Goal: Information Seeking & Learning: Learn about a topic

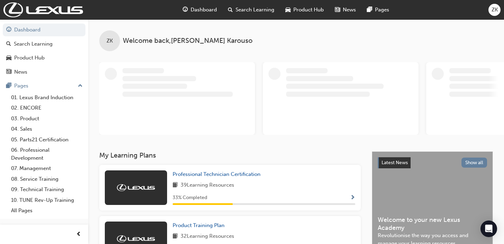
click at [244, 12] on span "Search Learning" at bounding box center [255, 10] width 39 height 8
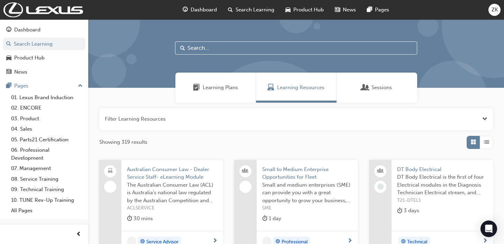
click at [234, 48] on input "text" at bounding box center [296, 48] width 242 height 13
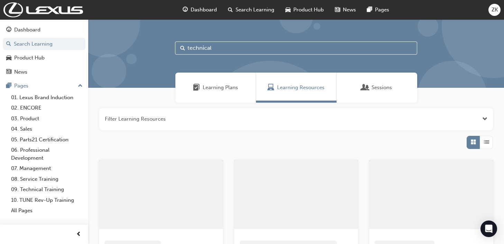
type input "technical"
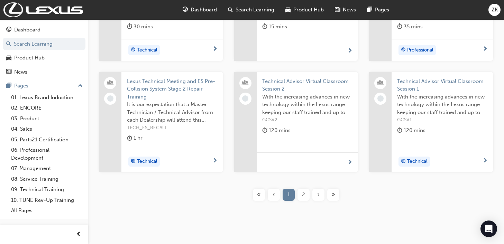
scroll to position [205, 0]
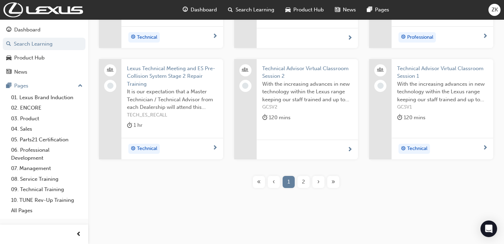
click at [304, 181] on span "2" at bounding box center [303, 182] width 3 height 8
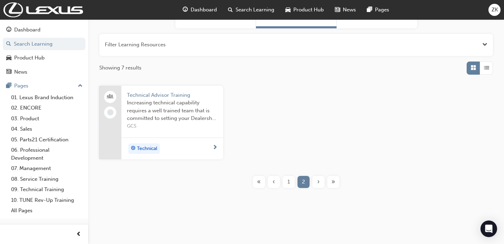
click at [160, 97] on span "Technical Advisor Training" at bounding box center [172, 95] width 91 height 8
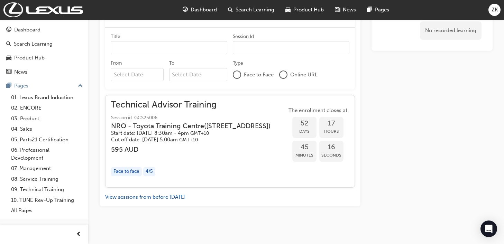
scroll to position [433, 0]
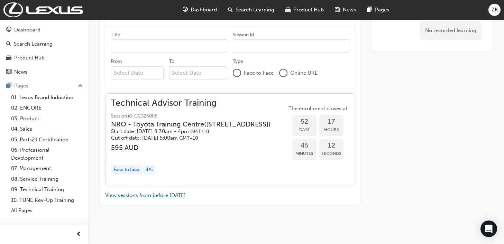
click at [181, 147] on h3 "595 AUD" at bounding box center [196, 148] width 171 height 8
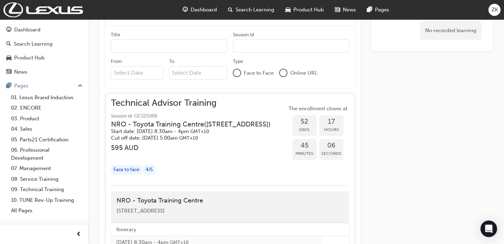
scroll to position [467, 0]
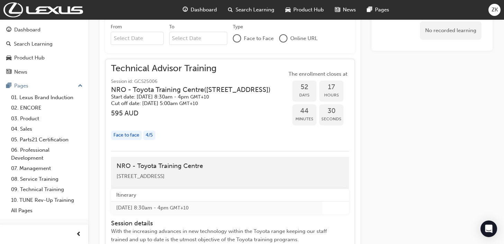
click at [138, 135] on div "Face to face" at bounding box center [126, 135] width 31 height 9
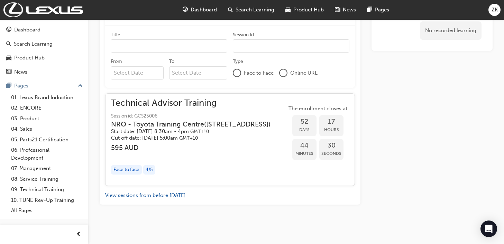
scroll to position [433, 0]
click at [131, 169] on div "Face to face" at bounding box center [126, 169] width 31 height 9
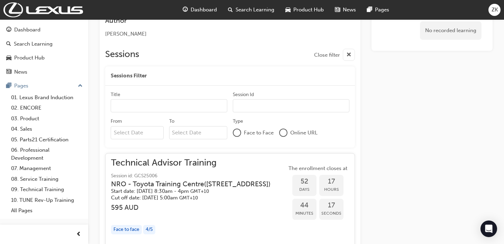
scroll to position [274, 0]
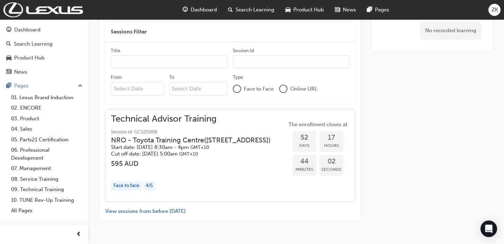
scroll to position [433, 0]
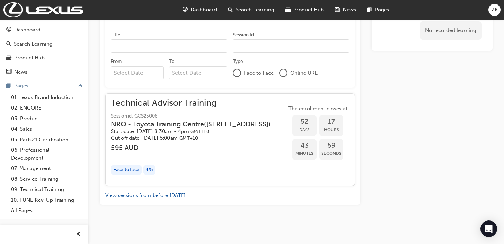
click at [140, 171] on div "Face to face" at bounding box center [126, 169] width 31 height 9
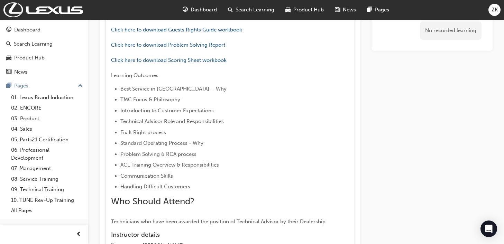
scroll to position [862, 0]
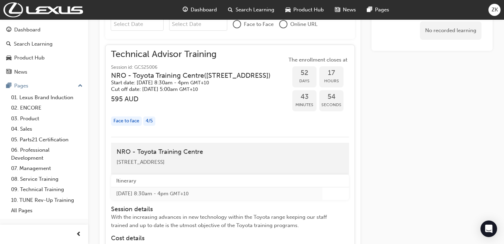
click at [135, 120] on div "Face to face" at bounding box center [126, 121] width 31 height 9
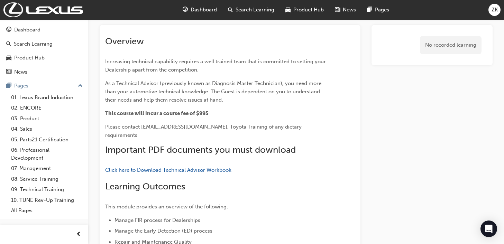
scroll to position [0, 0]
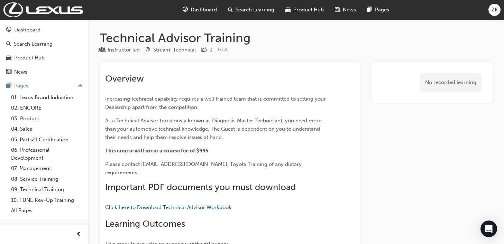
click at [494, 11] on span "ZK" at bounding box center [495, 10] width 6 height 8
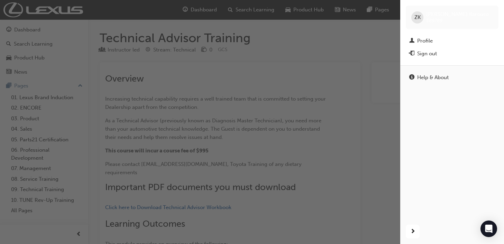
click at [208, 71] on div "button" at bounding box center [200, 122] width 400 height 244
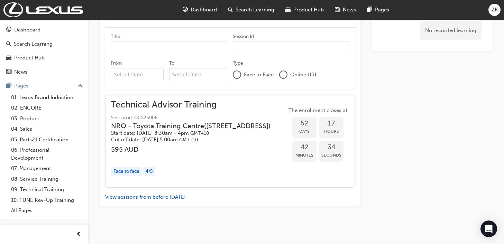
scroll to position [433, 0]
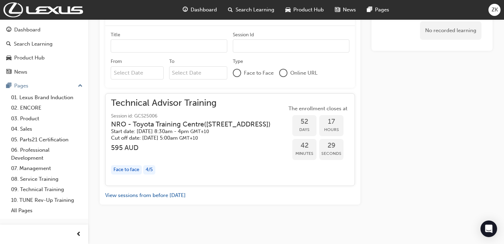
click at [152, 169] on div "4 / 5" at bounding box center [149, 169] width 12 height 9
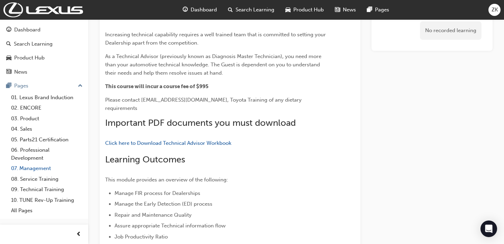
scroll to position [69, 0]
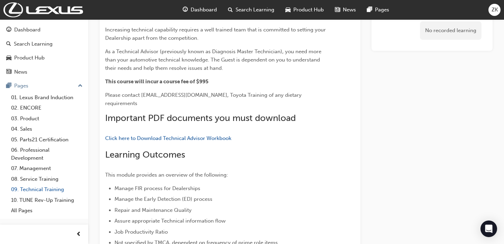
click at [47, 188] on link "09. Technical Training" at bounding box center [46, 189] width 77 height 11
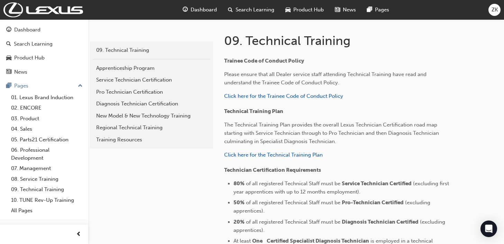
scroll to position [173, 0]
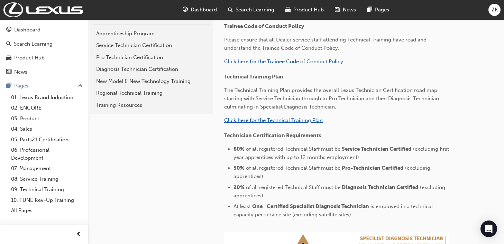
click at [276, 120] on span "Click here for the Technical Training Plan" at bounding box center [273, 120] width 99 height 6
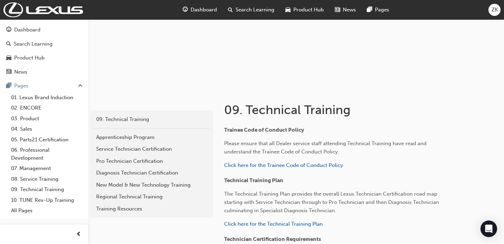
scroll to position [195, 0]
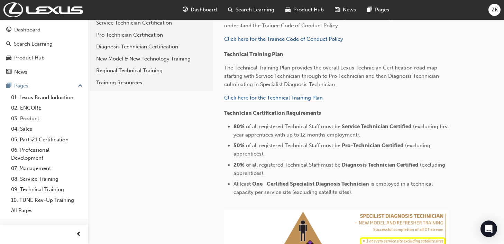
click at [265, 98] on span "Click here for the Technical Training Plan" at bounding box center [273, 98] width 99 height 6
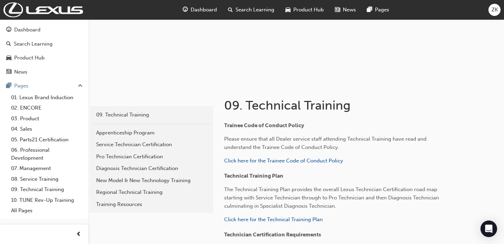
scroll to position [104, 0]
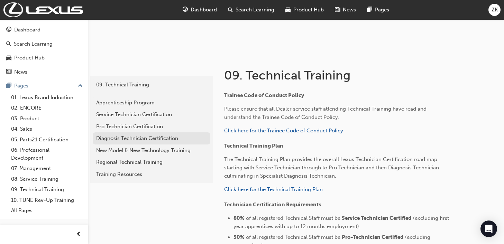
click at [133, 139] on div "Diagnosis Technician Certification" at bounding box center [151, 139] width 111 height 8
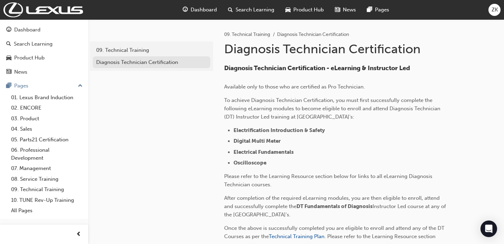
click at [141, 63] on div "Diagnosis Technician Certification" at bounding box center [151, 62] width 111 height 8
click at [252, 7] on span "Search Learning" at bounding box center [255, 10] width 39 height 8
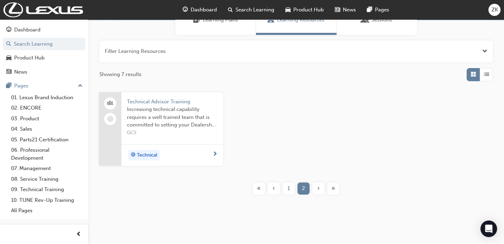
scroll to position [69, 0]
click at [290, 185] on span "1" at bounding box center [288, 187] width 2 height 8
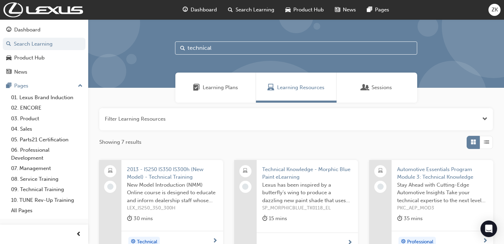
drag, startPoint x: 226, startPoint y: 49, endPoint x: 132, endPoint y: 54, distance: 94.2
click at [132, 54] on div "technical" at bounding box center [296, 53] width 416 height 68
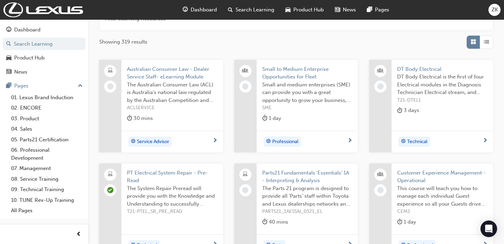
scroll to position [104, 0]
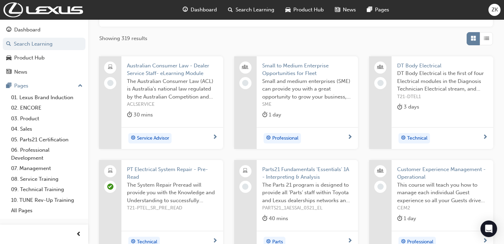
click at [425, 137] on span "Technical" at bounding box center [417, 139] width 20 height 8
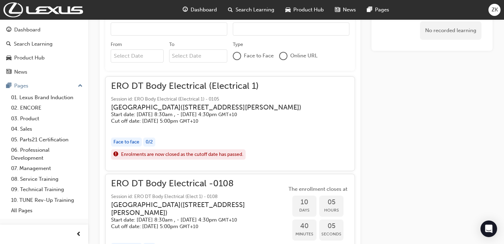
scroll to position [429, 0]
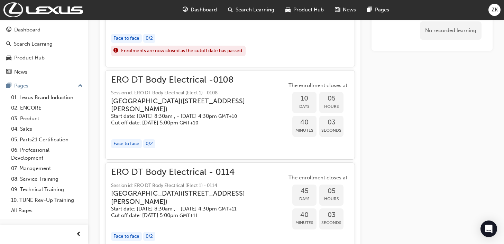
click at [134, 149] on div "Face to face" at bounding box center [126, 143] width 31 height 9
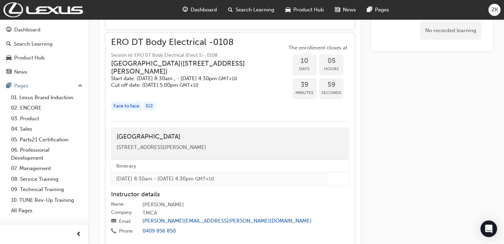
scroll to position [463, 0]
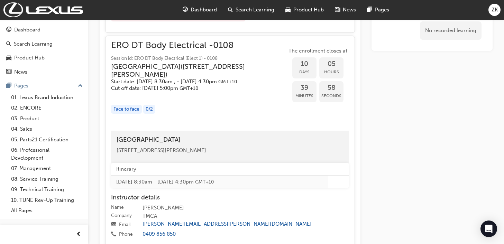
click at [141, 114] on div "Face to face" at bounding box center [126, 109] width 31 height 9
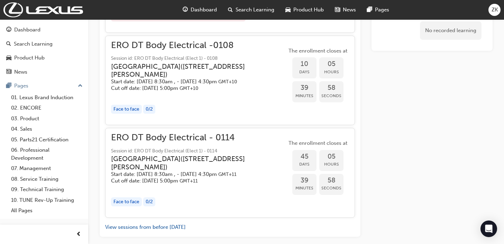
click at [142, 114] on div "Face to face 0 / 2" at bounding box center [199, 109] width 176 height 9
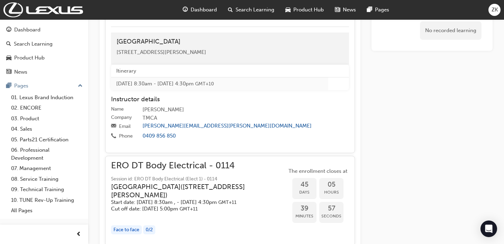
scroll to position [642, 0]
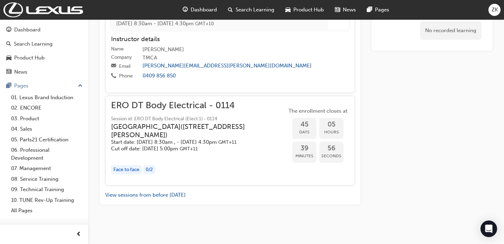
click at [140, 165] on div "Face to face 0 / 2" at bounding box center [199, 169] width 176 height 9
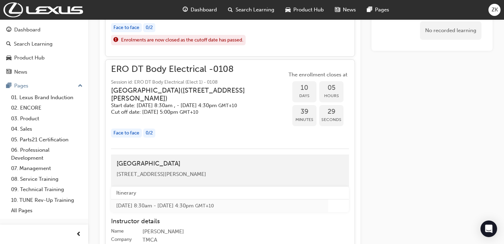
scroll to position [423, 0]
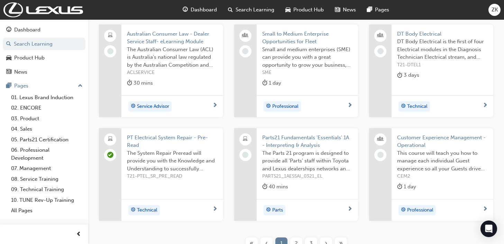
scroll to position [173, 0]
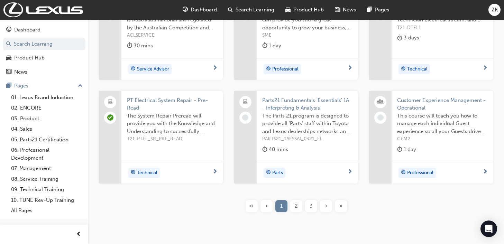
click at [297, 206] on span "2" at bounding box center [296, 206] width 3 height 8
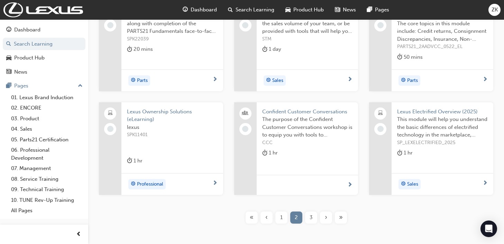
scroll to position [173, 0]
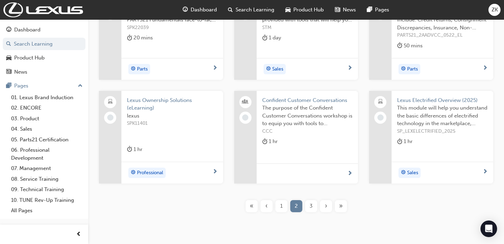
click at [311, 208] on span "3" at bounding box center [311, 206] width 3 height 8
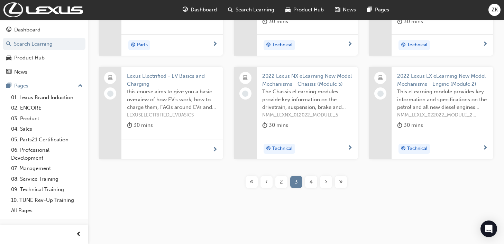
click at [309, 182] on div "4" at bounding box center [311, 182] width 12 height 12
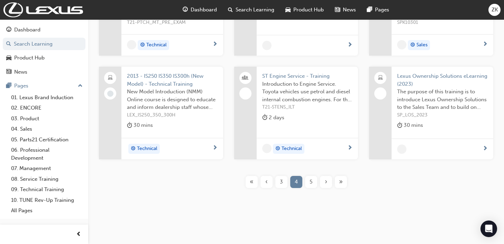
scroll to position [186, 0]
click at [291, 81] on span "Introduction to Engine Service. Toyota vehicles use petrol and diesel internal …" at bounding box center [307, 92] width 91 height 24
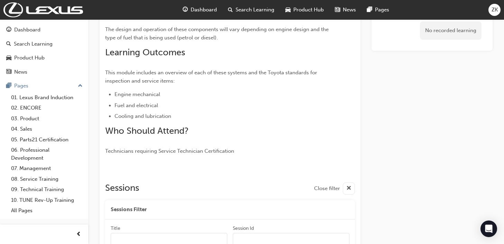
scroll to position [56, 0]
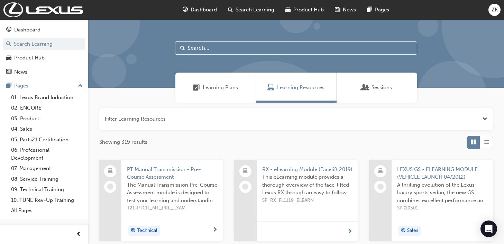
click at [376, 87] on span "Sessions" at bounding box center [381, 88] width 20 height 8
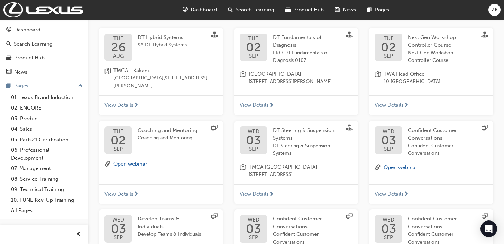
scroll to position [138, 0]
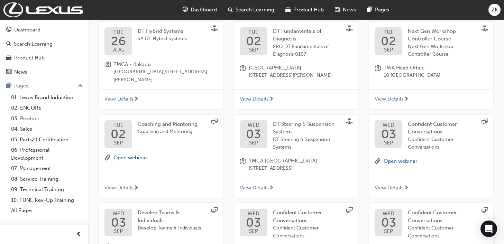
click at [263, 185] on span "View Details" at bounding box center [254, 188] width 29 height 8
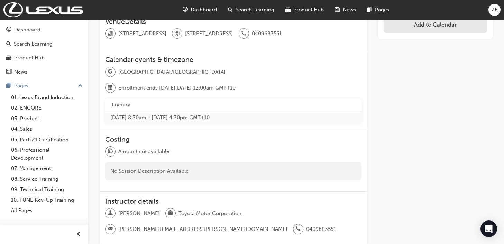
scroll to position [10, 0]
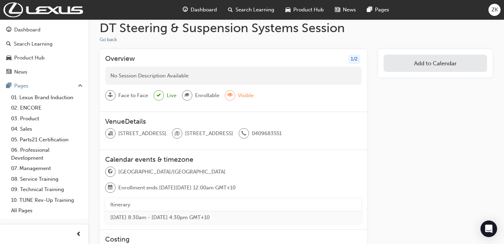
click at [278, 91] on div "Face to Face Live Enrollable Visible" at bounding box center [233, 98] width 256 height 16
click at [348, 59] on div "1 / 2" at bounding box center [354, 59] width 12 height 9
click at [350, 58] on div "1 / 2" at bounding box center [354, 59] width 12 height 9
click at [191, 95] on div at bounding box center [187, 95] width 10 height 10
click at [351, 60] on div "1 / 2" at bounding box center [354, 59] width 12 height 9
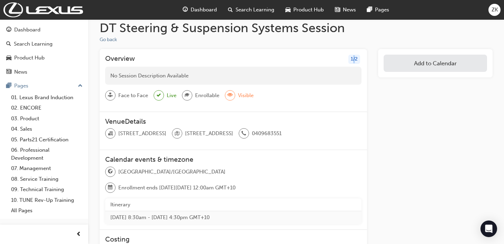
click at [351, 60] on div "1 / 2" at bounding box center [354, 59] width 12 height 9
click at [149, 77] on div "No Session Description Available" at bounding box center [233, 76] width 256 height 18
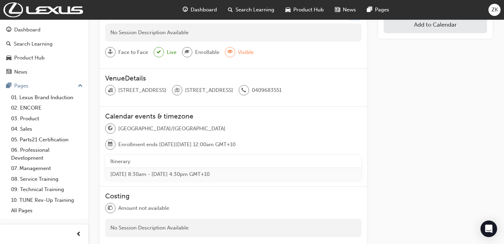
scroll to position [0, 0]
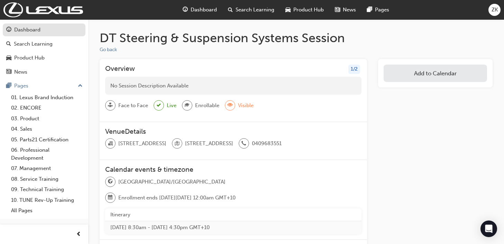
click at [28, 33] on div "Dashboard" at bounding box center [27, 30] width 26 height 8
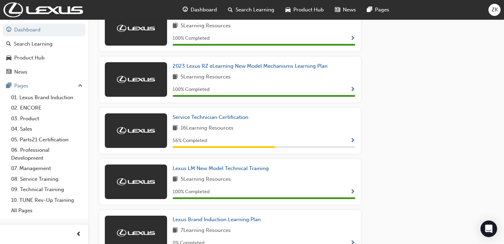
scroll to position [450, 0]
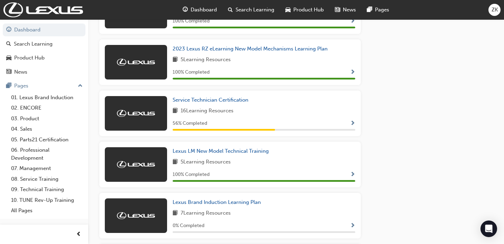
drag, startPoint x: 257, startPoint y: 128, endPoint x: 265, endPoint y: 127, distance: 7.3
click at [257, 128] on div "56 % Completed" at bounding box center [264, 123] width 183 height 9
click at [349, 126] on div "56 % Completed" at bounding box center [264, 123] width 183 height 9
click at [351, 125] on span "Show Progress" at bounding box center [352, 124] width 5 height 6
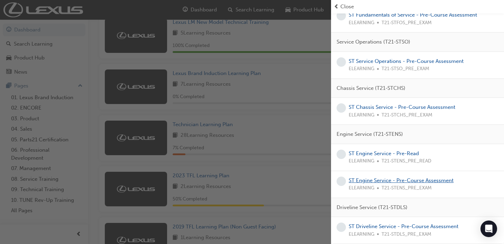
scroll to position [588, 0]
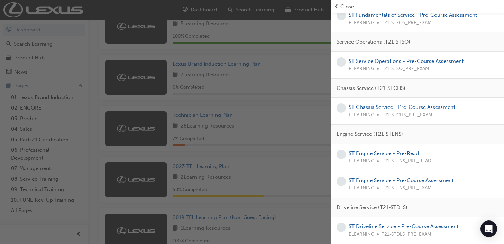
click at [305, 131] on div "button" at bounding box center [165, 122] width 331 height 244
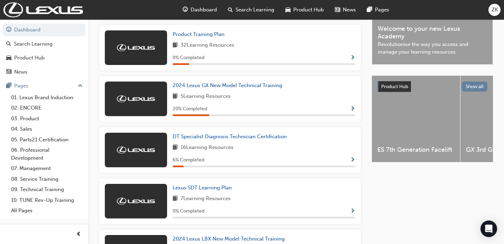
scroll to position [208, 0]
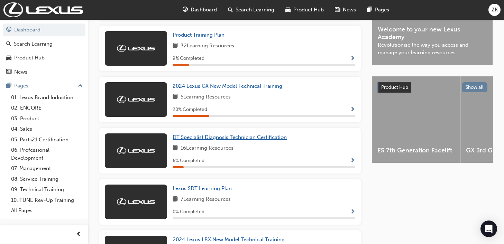
click at [263, 139] on span "DT Specialist Diagnosis Technician Certification" at bounding box center [230, 137] width 114 height 6
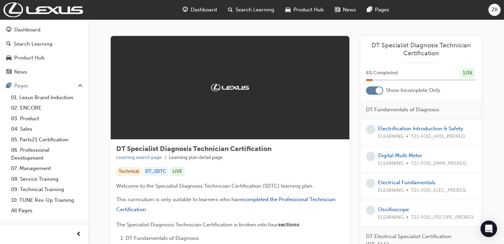
click at [376, 90] on div at bounding box center [379, 90] width 7 height 7
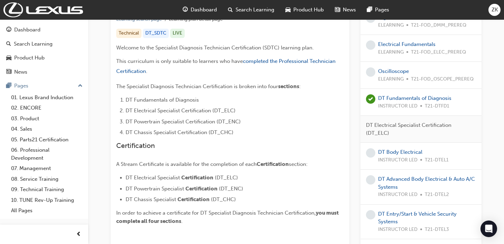
scroll to position [173, 0]
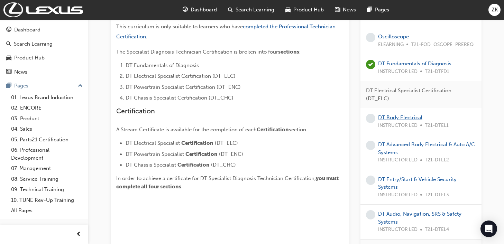
click at [396, 118] on link "DT Body Electrical" at bounding box center [400, 117] width 44 height 6
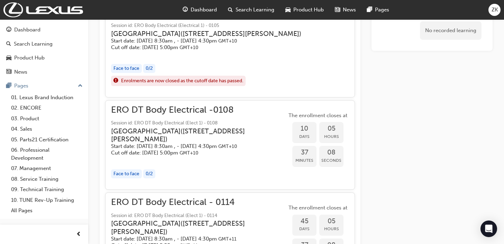
scroll to position [274, 0]
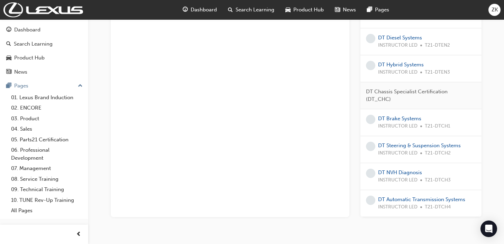
scroll to position [415, 0]
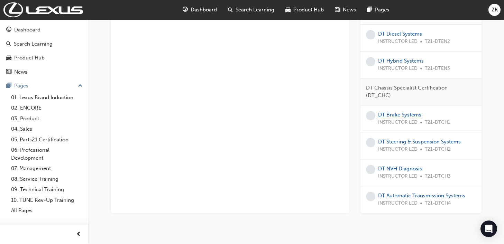
click at [395, 115] on link "DT Brake Systems" at bounding box center [399, 115] width 43 height 6
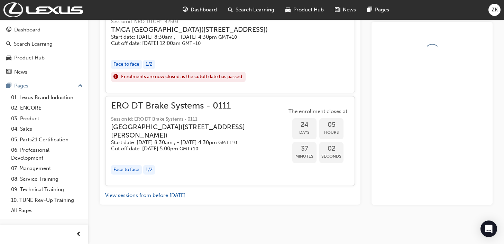
scroll to position [406, 0]
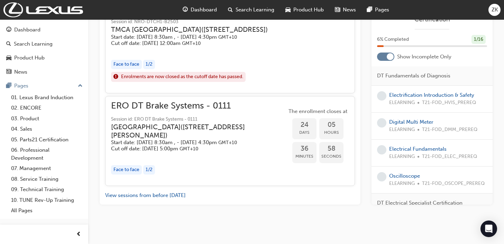
click at [144, 167] on div "1 / 2" at bounding box center [149, 169] width 12 height 9
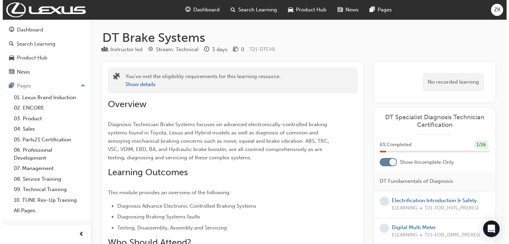
scroll to position [0, 0]
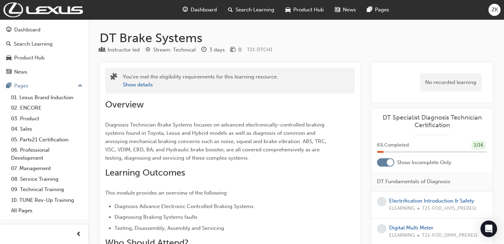
click at [493, 6] on div "ZK" at bounding box center [494, 10] width 12 height 12
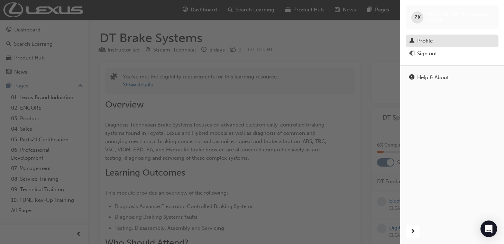
click at [421, 40] on div "Profile" at bounding box center [425, 41] width 16 height 8
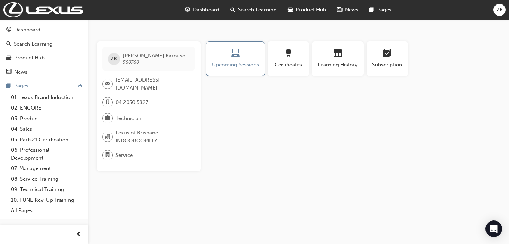
click at [137, 112] on div "04 2050 5827" at bounding box center [128, 105] width 52 height 16
click at [386, 56] on span "learningplan-icon" at bounding box center [387, 53] width 8 height 9
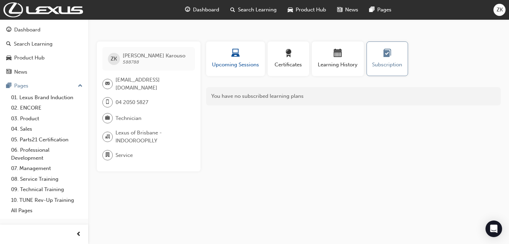
click at [228, 68] on span "Upcoming Sessions" at bounding box center [235, 65] width 48 height 8
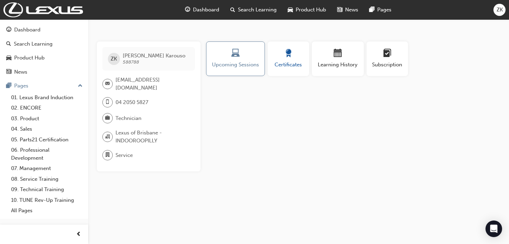
click at [296, 59] on div "button" at bounding box center [288, 54] width 31 height 11
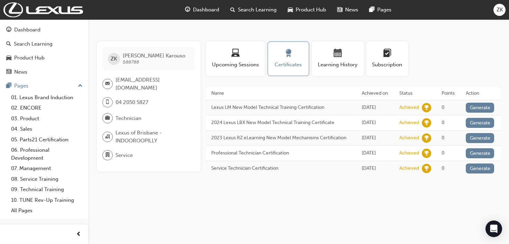
drag, startPoint x: 169, startPoint y: 201, endPoint x: 162, endPoint y: 178, distance: 24.0
click at [169, 202] on div "ZK Zachary Karouso 588788 val.brkic@lexusofbrisbane.com.au 04 2050 5827 Technic…" at bounding box center [254, 122] width 509 height 244
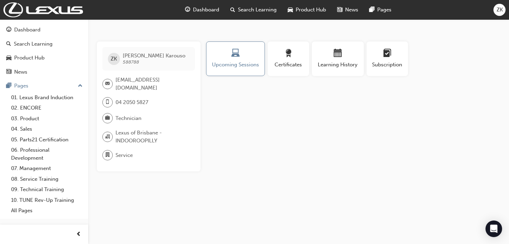
click at [497, 7] on span "ZK" at bounding box center [500, 10] width 6 height 8
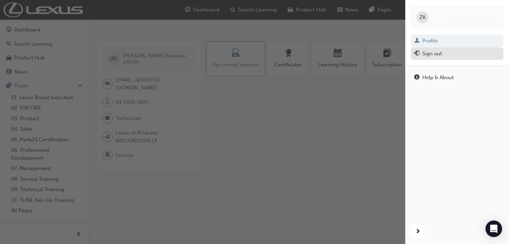
click at [435, 52] on div "Sign out" at bounding box center [432, 54] width 20 height 8
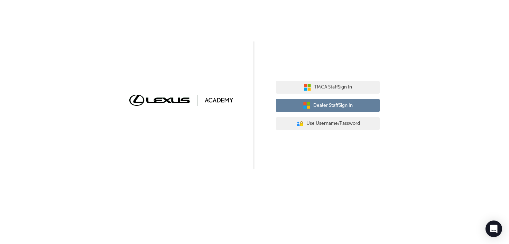
click at [342, 103] on span "Dealer Staff Sign In" at bounding box center [332, 106] width 39 height 8
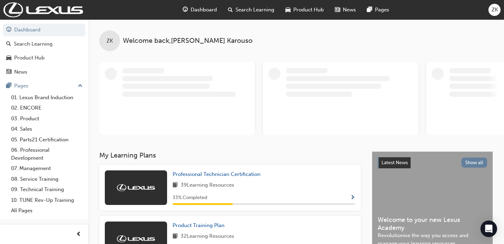
click at [257, 6] on span "Search Learning" at bounding box center [255, 10] width 39 height 8
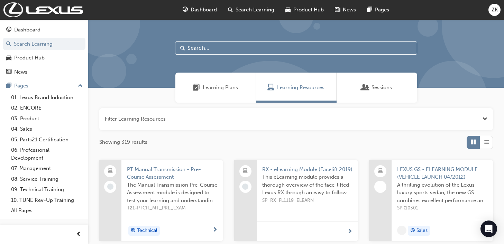
click at [387, 91] on div "Sessions" at bounding box center [377, 88] width 81 height 30
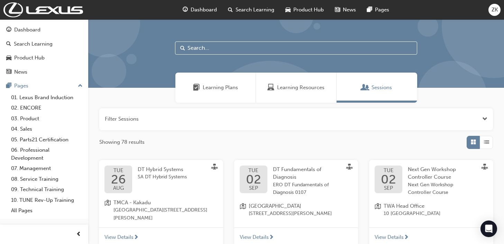
click at [261, 44] on input "text" at bounding box center [296, 48] width 242 height 13
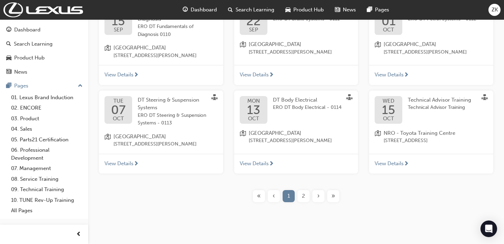
scroll to position [266, 0]
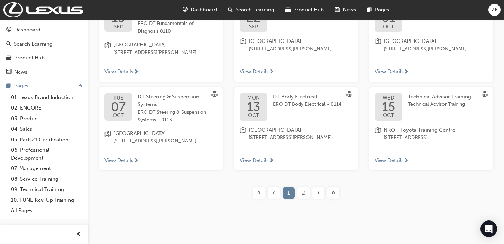
type input "technical"
click at [302, 193] on span "2" at bounding box center [303, 193] width 3 height 8
click at [438, 103] on span "Technical Advisor Training" at bounding box center [439, 105] width 63 height 8
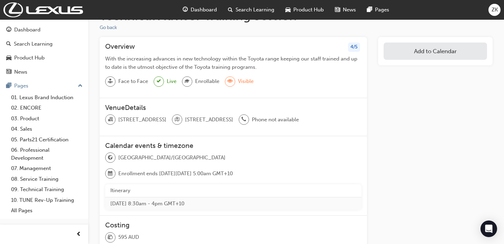
scroll to position [35, 0]
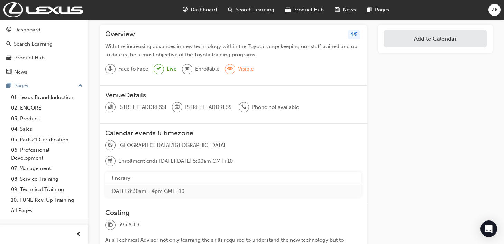
click at [350, 32] on div "4 / 5" at bounding box center [354, 34] width 12 height 9
click at [353, 33] on div "4 / 5" at bounding box center [354, 34] width 12 height 9
click at [125, 34] on h3 "Overview" at bounding box center [120, 34] width 30 height 9
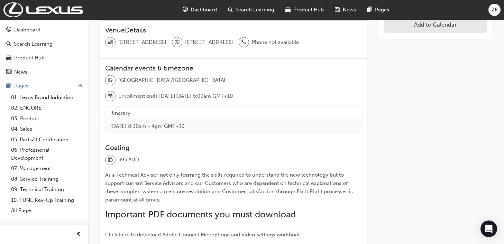
scroll to position [0, 0]
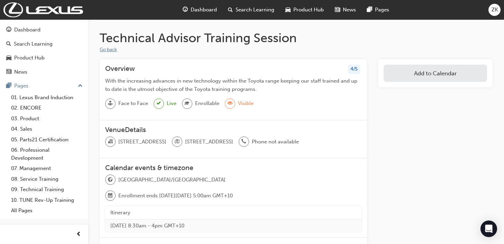
click at [110, 50] on button "Go back" at bounding box center [108, 50] width 17 height 8
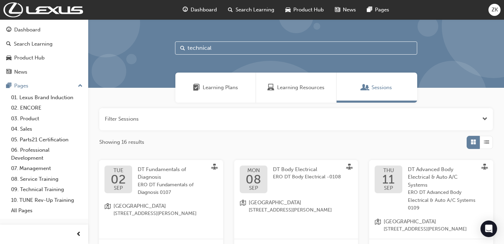
click at [234, 41] on div "technical" at bounding box center [296, 53] width 416 height 68
click at [236, 45] on input "technical" at bounding box center [296, 48] width 242 height 13
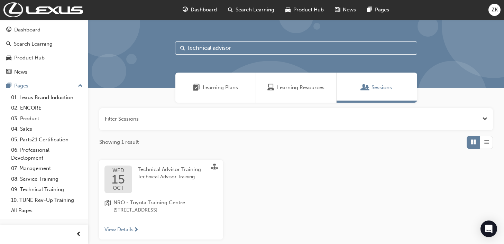
type input "technical advisor"
click at [132, 229] on span "View Details" at bounding box center [118, 230] width 29 height 8
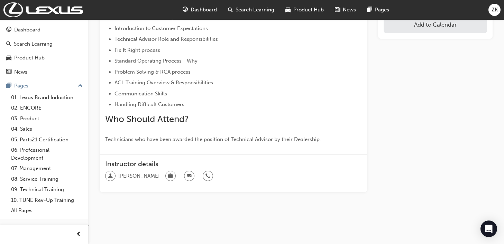
scroll to position [417, 0]
click at [168, 175] on span "briefcase-icon" at bounding box center [170, 175] width 5 height 9
click at [203, 176] on div at bounding box center [208, 175] width 10 height 10
click at [187, 176] on span "email-icon" at bounding box center [189, 175] width 5 height 9
click at [109, 174] on span "man-icon" at bounding box center [110, 175] width 5 height 9
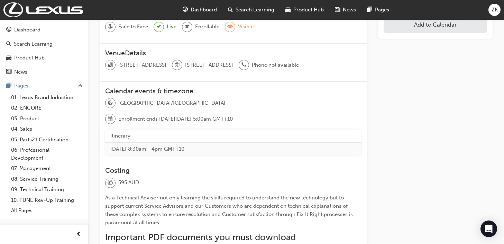
scroll to position [0, 0]
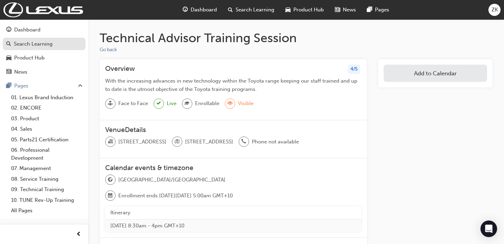
click at [24, 44] on div "Search Learning" at bounding box center [33, 44] width 39 height 8
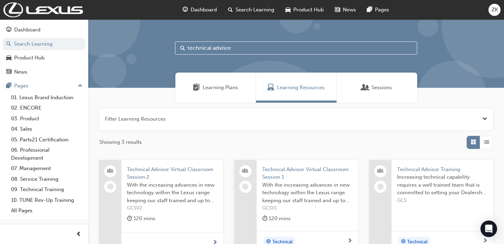
click at [418, 170] on span "Technical Advisor Training" at bounding box center [442, 170] width 91 height 8
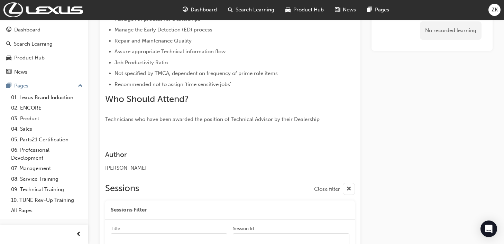
scroll to position [225, 0]
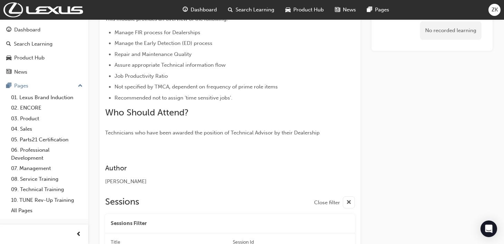
click at [349, 199] on span "cross-icon" at bounding box center [348, 203] width 5 height 9
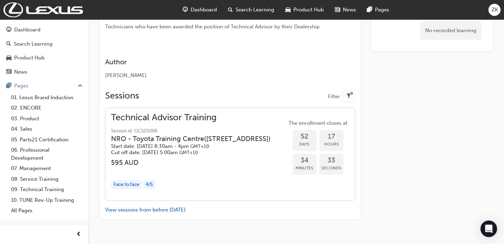
scroll to position [346, 0]
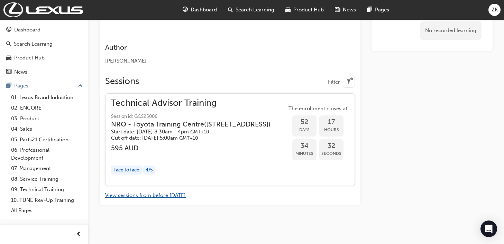
click at [149, 193] on button "View sessions from before [DATE]" at bounding box center [145, 196] width 81 height 8
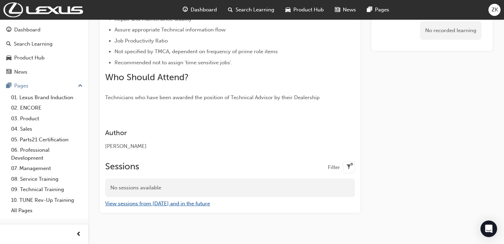
click at [178, 200] on button "View sessions from [DATE] and in the future" at bounding box center [157, 204] width 105 height 8
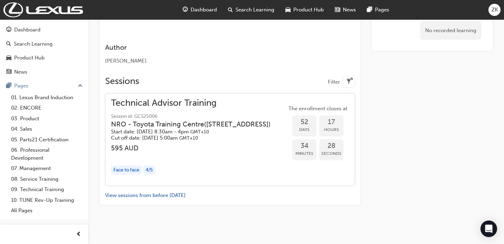
click at [126, 168] on div "Face to face" at bounding box center [126, 170] width 31 height 9
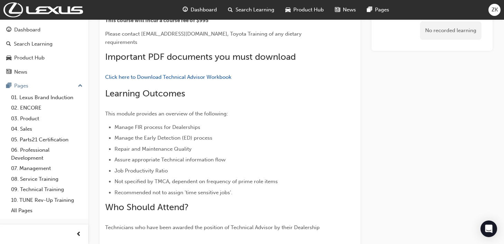
scroll to position [15, 0]
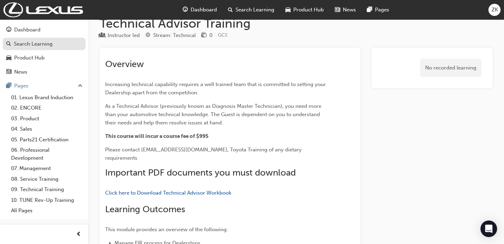
click at [29, 47] on div "Search Learning" at bounding box center [33, 44] width 39 height 8
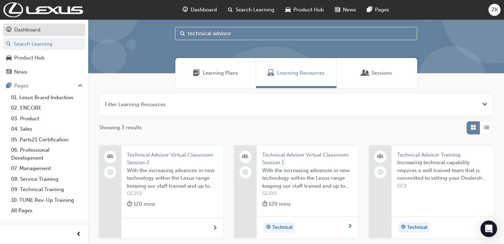
click at [26, 33] on div "Dashboard" at bounding box center [27, 30] width 26 height 8
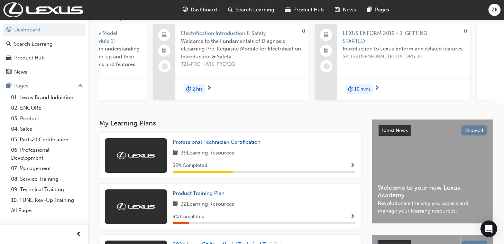
scroll to position [0, 566]
